Goal: Transaction & Acquisition: Subscribe to service/newsletter

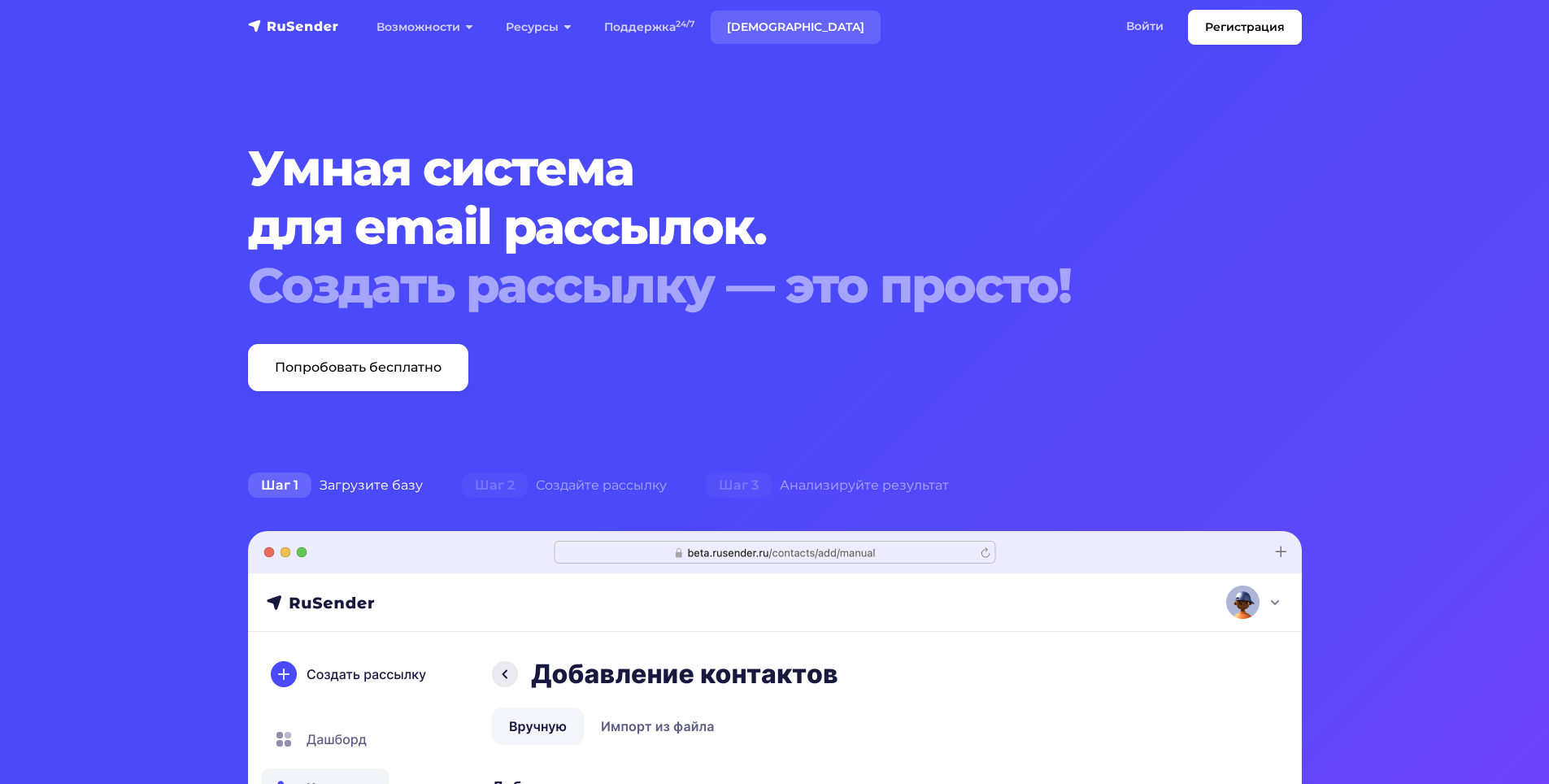
click at [763, 25] on link "Тарифы" at bounding box center [795, 27] width 170 height 34
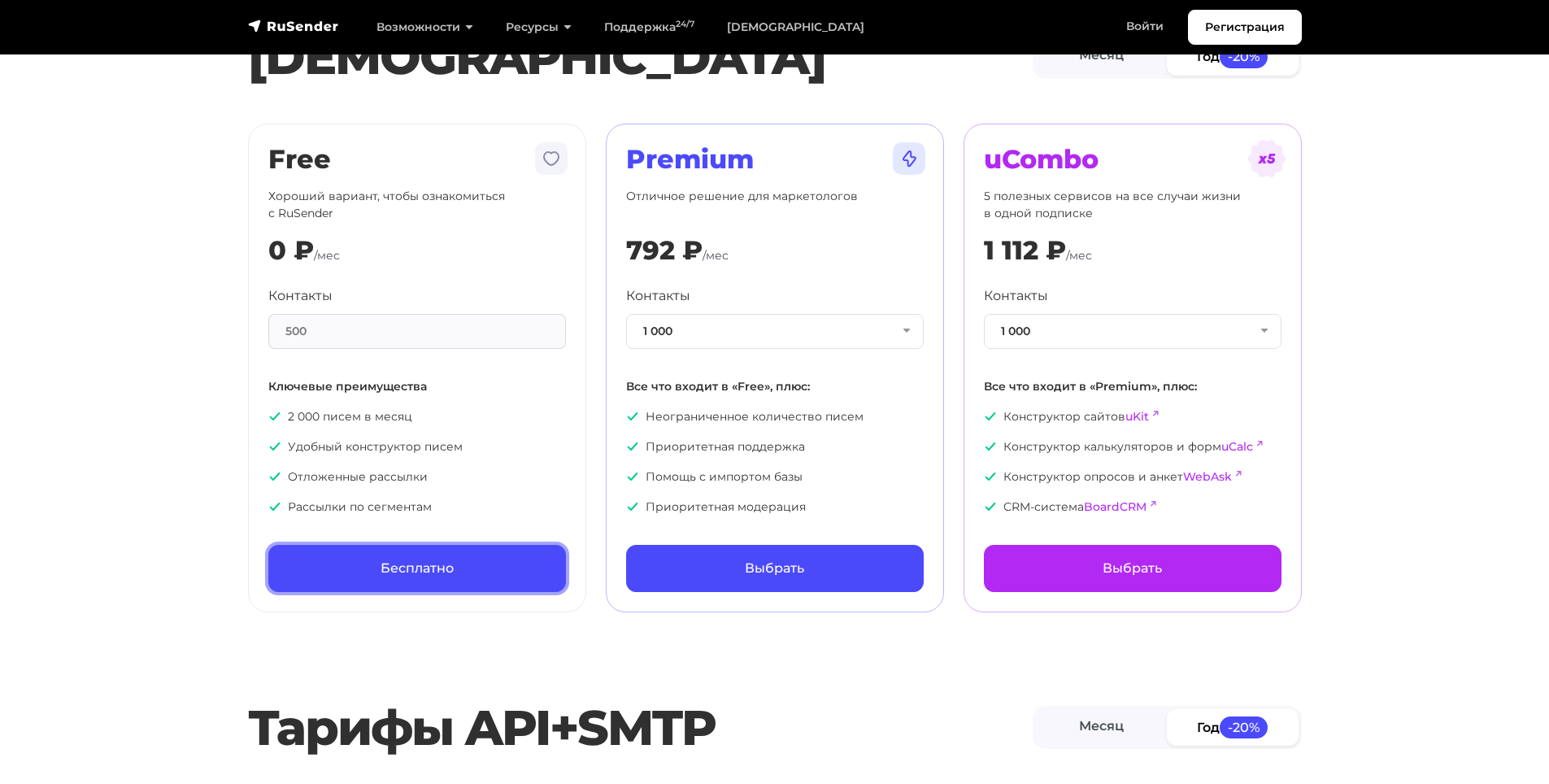
click at [417, 558] on link "Бесплатно" at bounding box center [417, 568] width 297 height 47
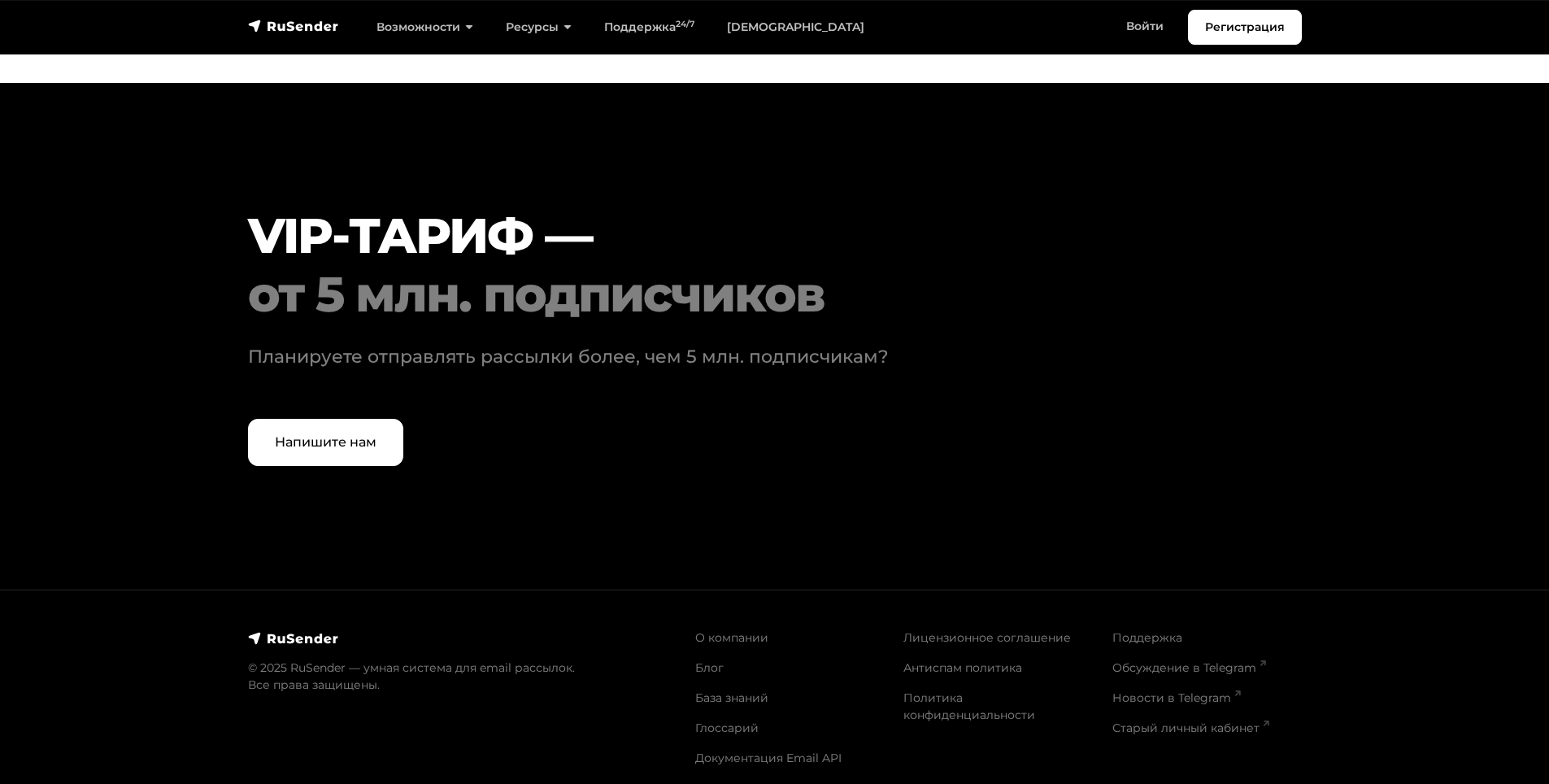
scroll to position [4891, 0]
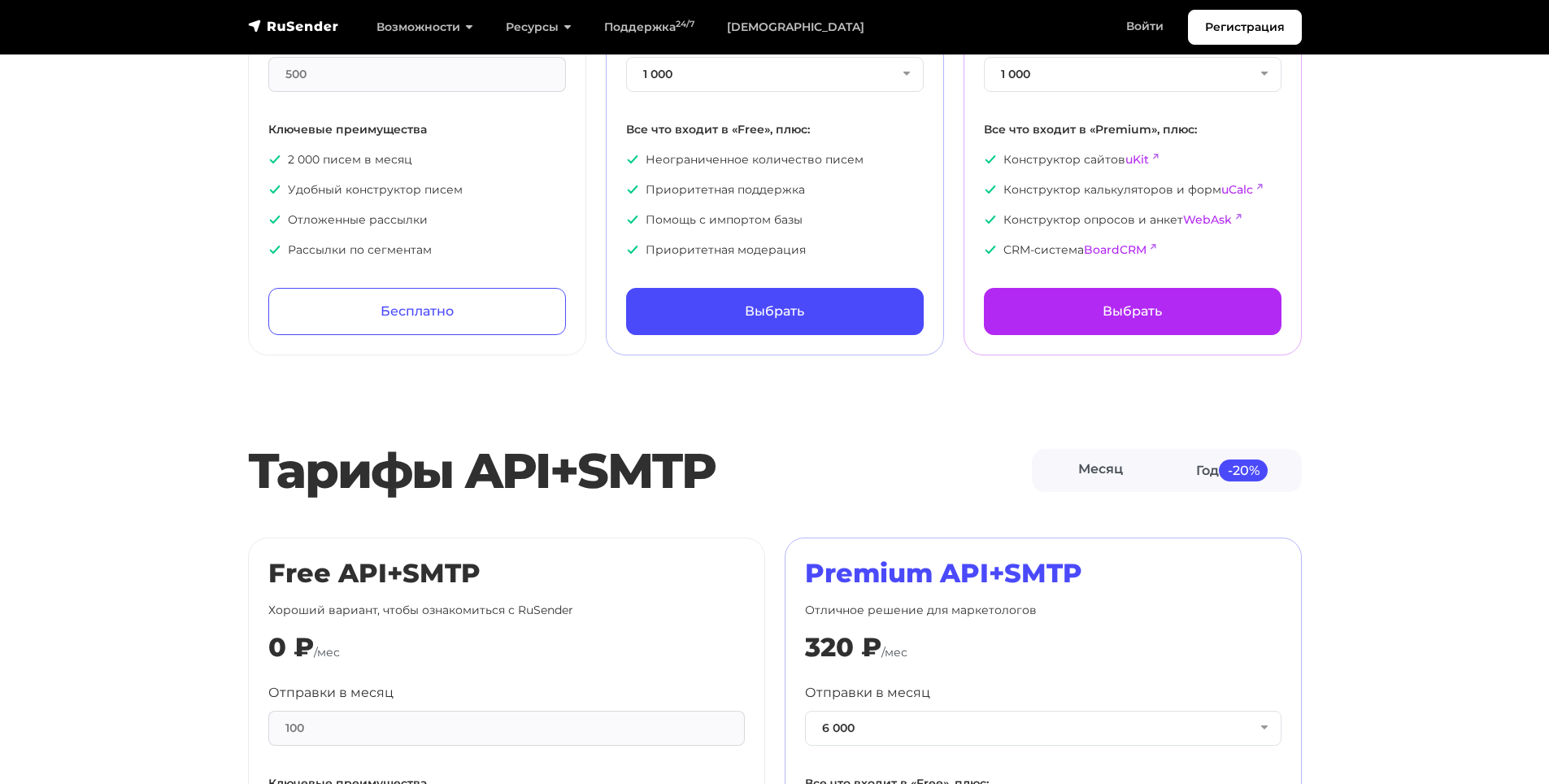
scroll to position [0, 0]
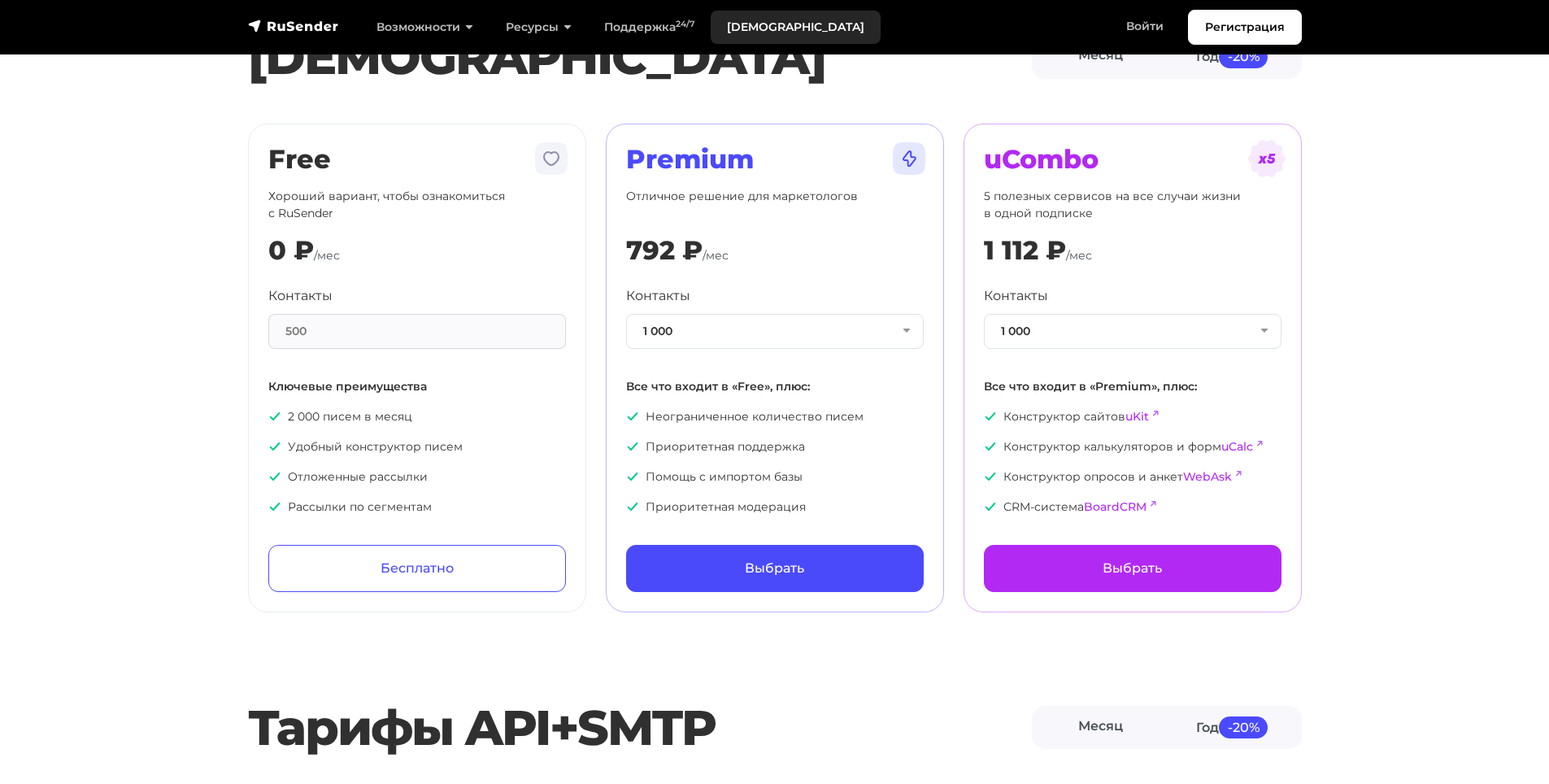
click at [756, 25] on link "Тарифы" at bounding box center [795, 27] width 170 height 34
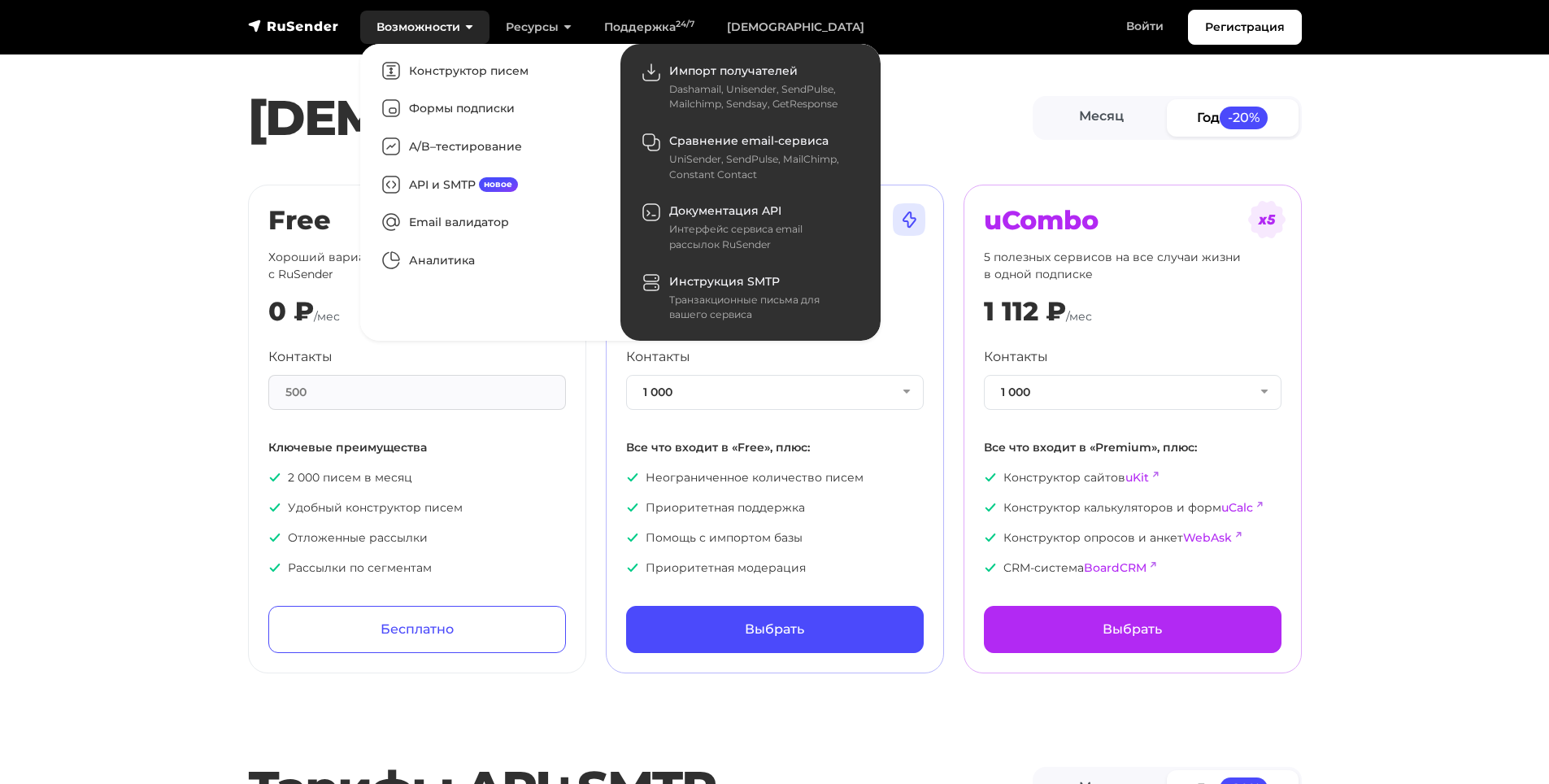
click at [425, 18] on link "Возможности" at bounding box center [425, 27] width 129 height 34
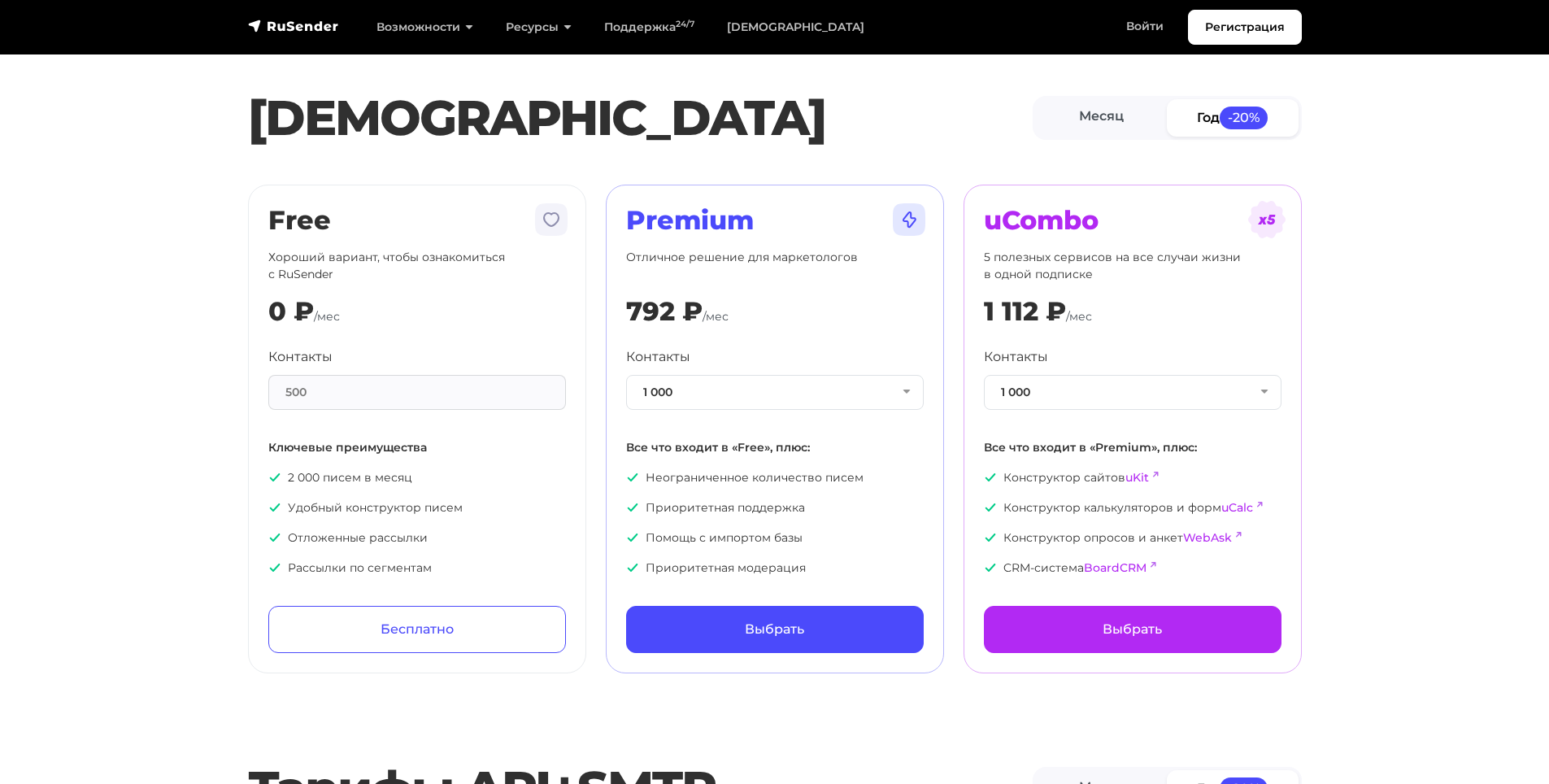
click at [1397, 427] on section "Тарифы Месяц Год -20% Free Хороший вариант, чтобы ознакомиться с RuSender 0 ₽ /…" at bounding box center [774, 346] width 1549 height 654
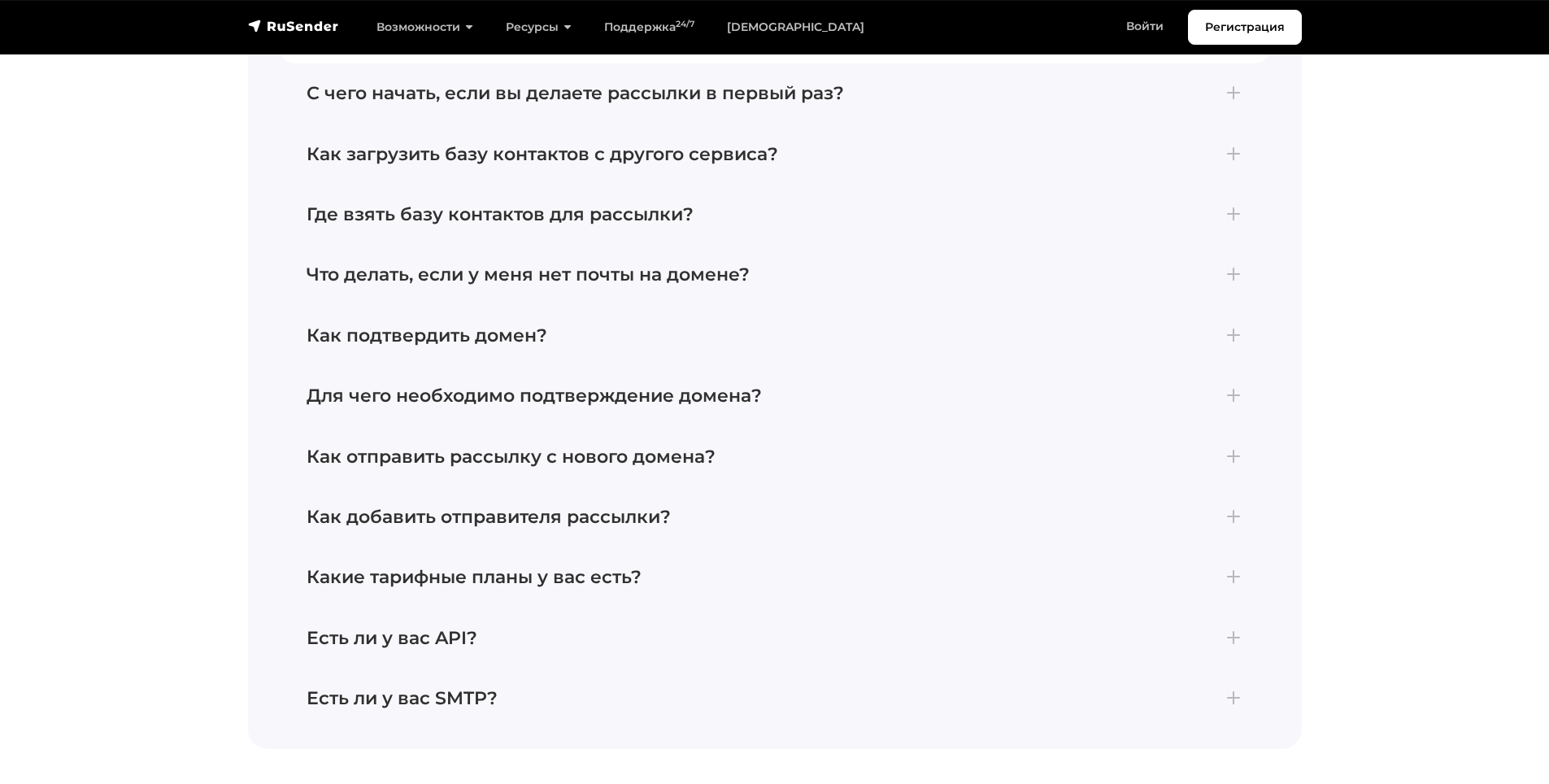
scroll to position [3984, 0]
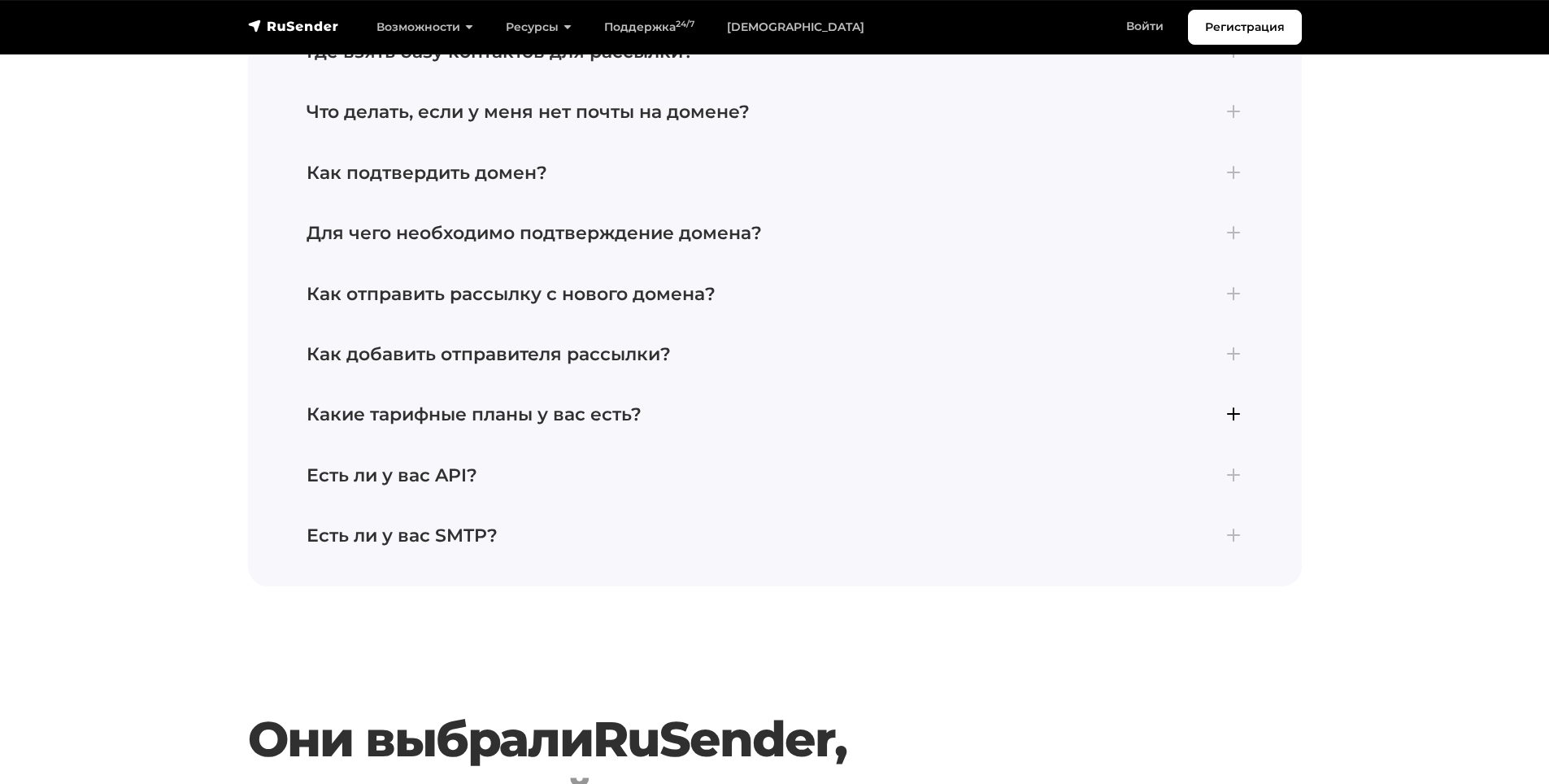
click at [1235, 404] on h4 "Какие тарифные планы у вас есть?" at bounding box center [775, 414] width 937 height 21
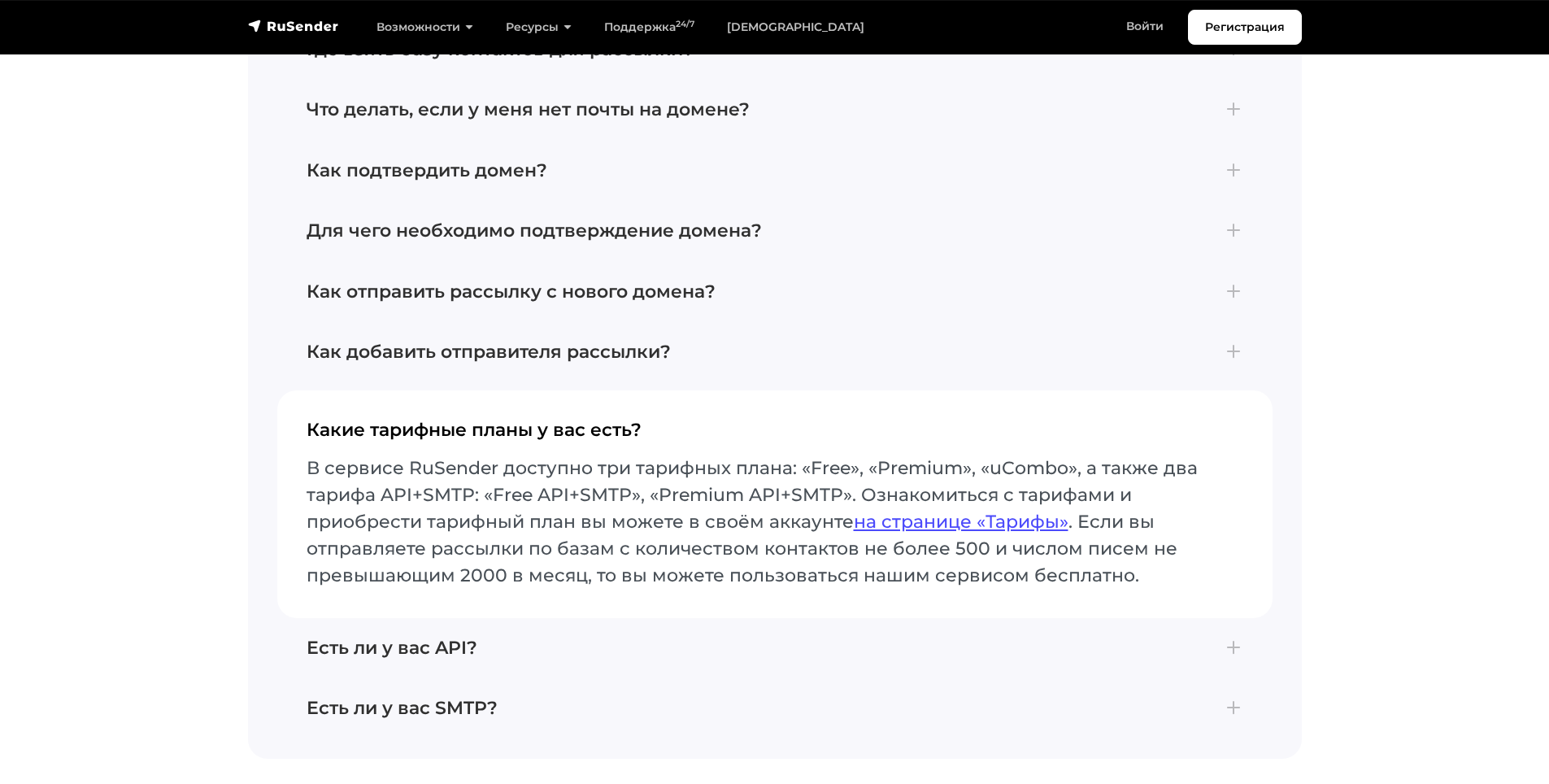
scroll to position [3862, 0]
